Goal: Go to known website: Access a specific website the user already knows

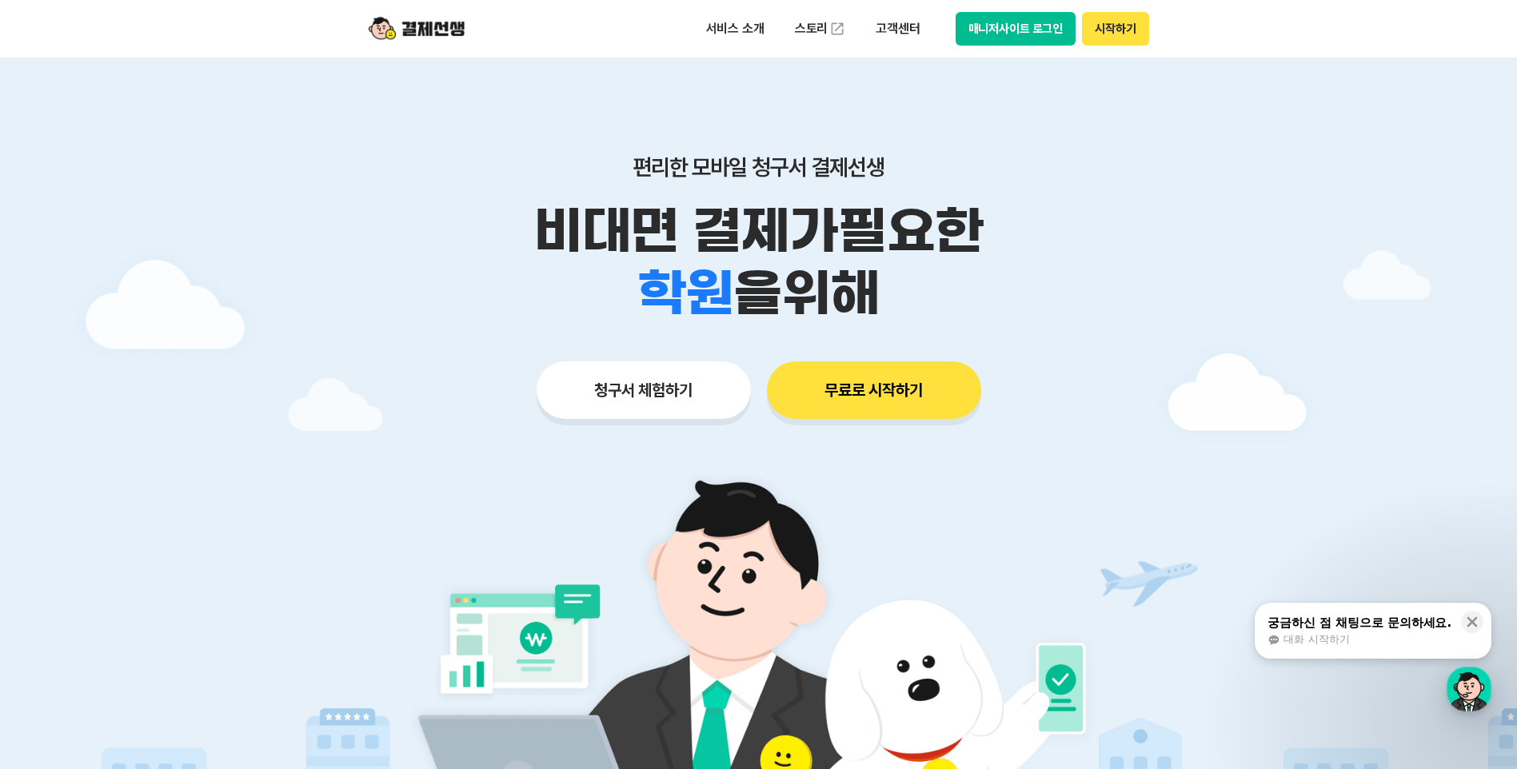
click at [996, 38] on button "매니저사이트 로그인" at bounding box center [1015, 29] width 121 height 34
click at [987, 19] on button "매니저사이트 로그인" at bounding box center [1015, 29] width 121 height 34
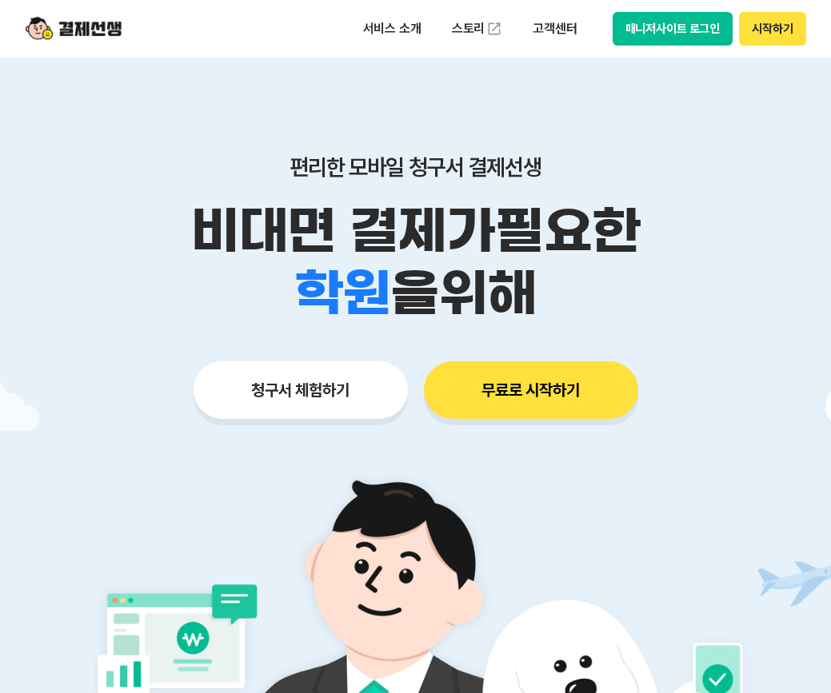
click at [695, 40] on button "매니저사이트 로그인" at bounding box center [672, 29] width 121 height 34
